Goal: Task Accomplishment & Management: Manage account settings

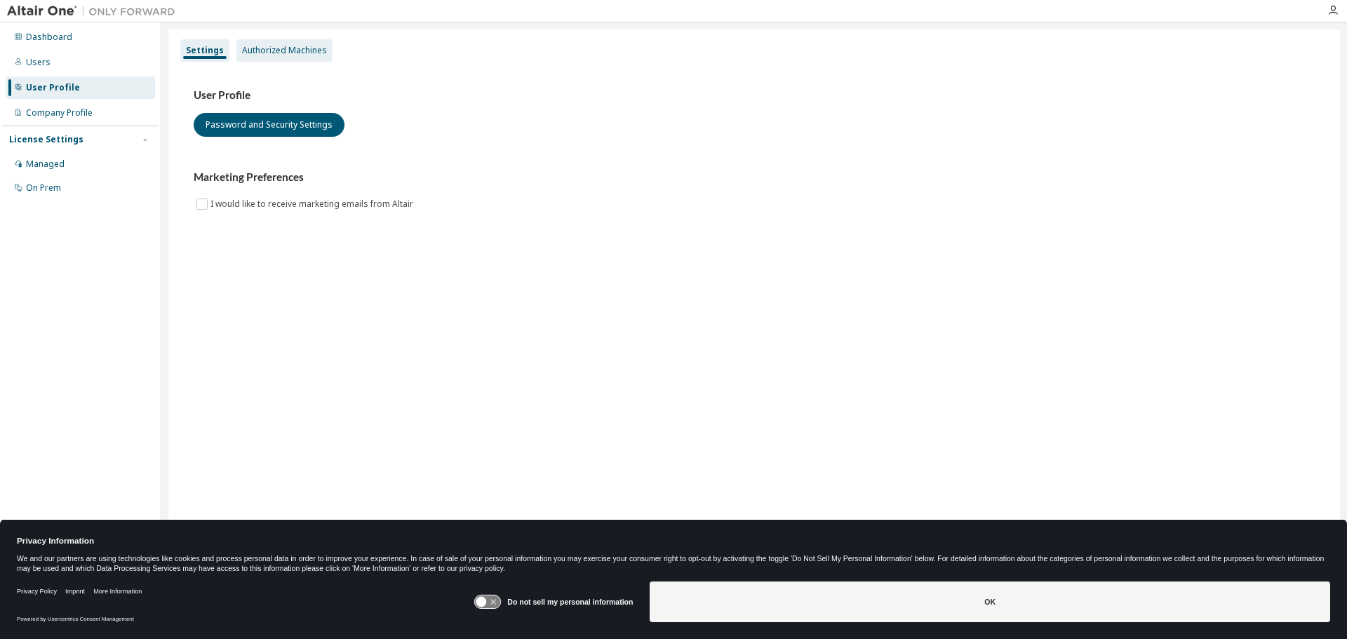
click at [286, 52] on div "Authorized Machines" at bounding box center [284, 50] width 85 height 11
